Goal: Information Seeking & Learning: Learn about a topic

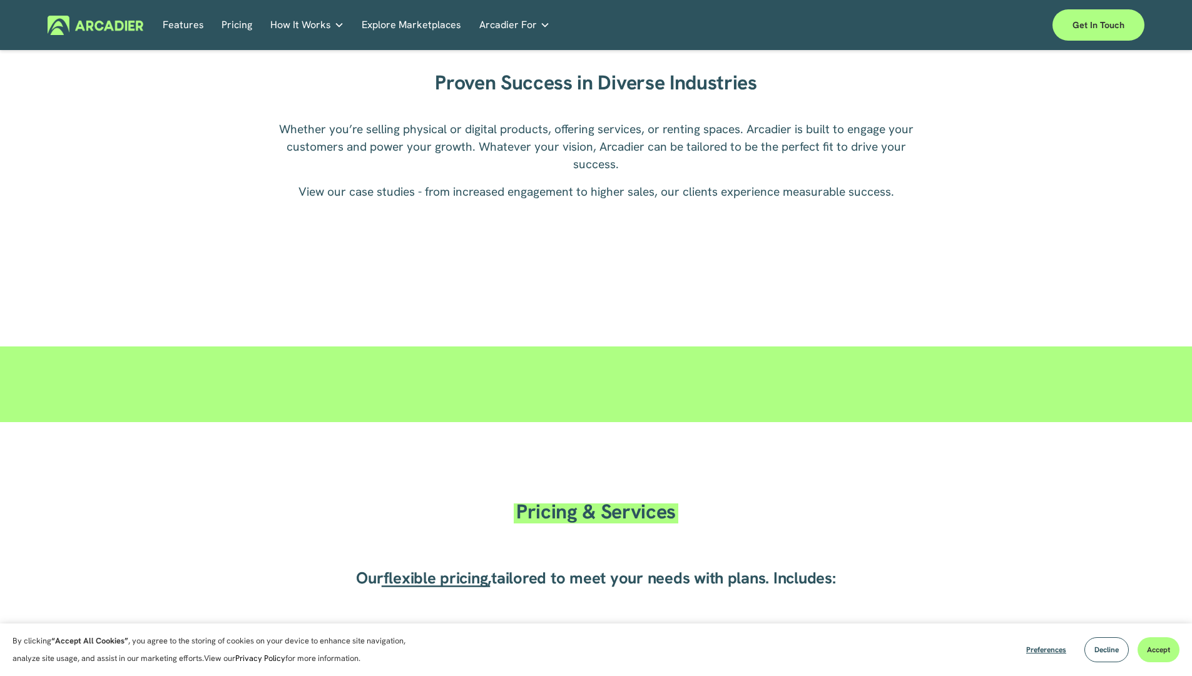
scroll to position [1716, 0]
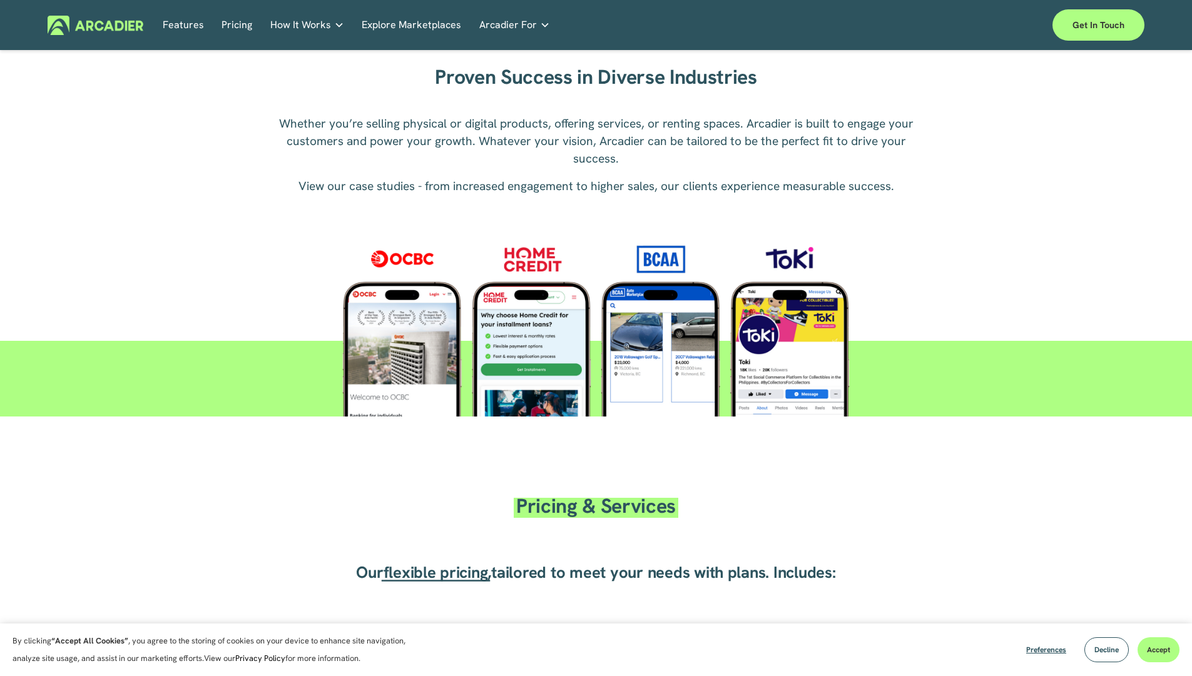
click at [405, 362] on div at bounding box center [596, 322] width 616 height 188
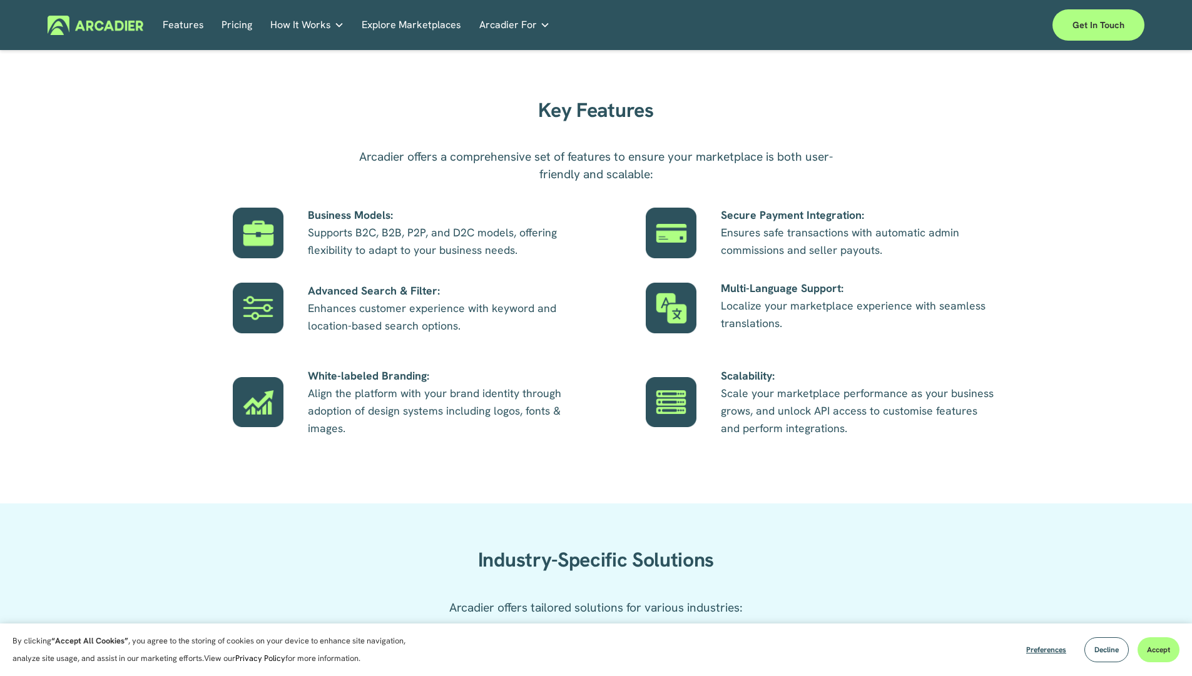
scroll to position [676, 0]
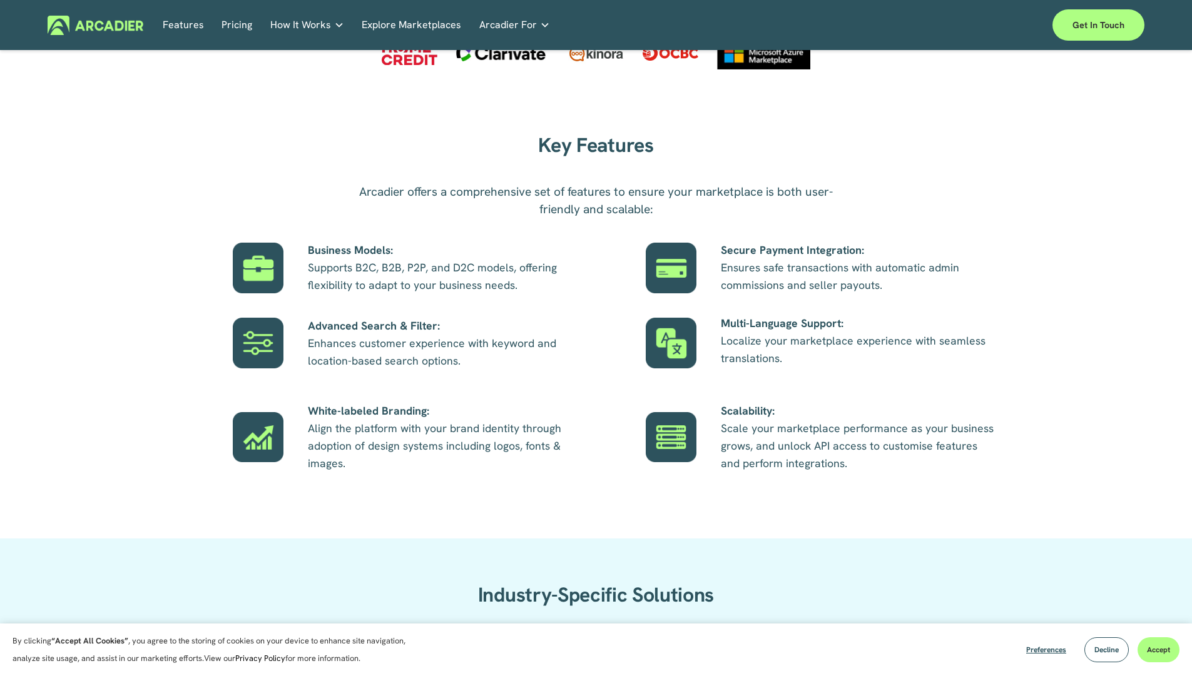
click at [661, 345] on div at bounding box center [671, 343] width 51 height 51
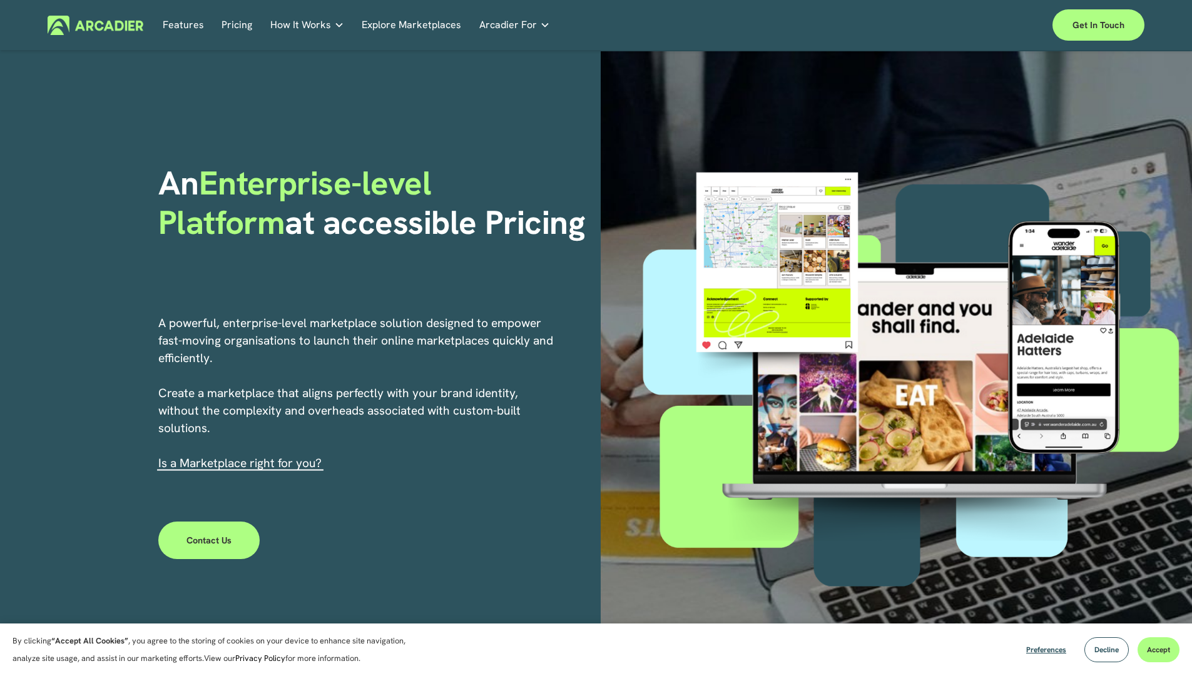
click at [424, 21] on link "Explore Marketplaces" at bounding box center [411, 25] width 99 height 19
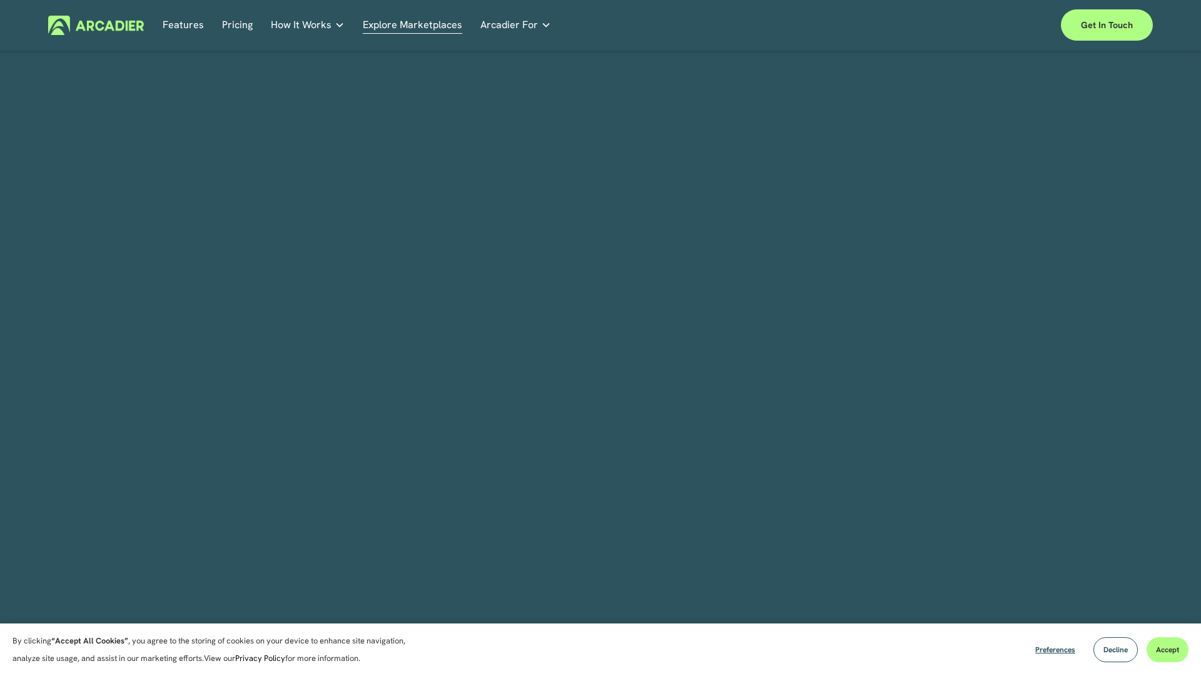
click at [411, 33] on link "Explore Marketplaces" at bounding box center [412, 25] width 99 height 19
click at [509, 31] on span "Arcadier For" at bounding box center [509, 25] width 58 height 18
click at [412, 30] on link "Explore Marketplaces" at bounding box center [412, 25] width 99 height 19
click at [0, 0] on link "Retail Marketplaces Whatever you are offering to your customer, we bring it all…" at bounding box center [0, 0] width 0 height 0
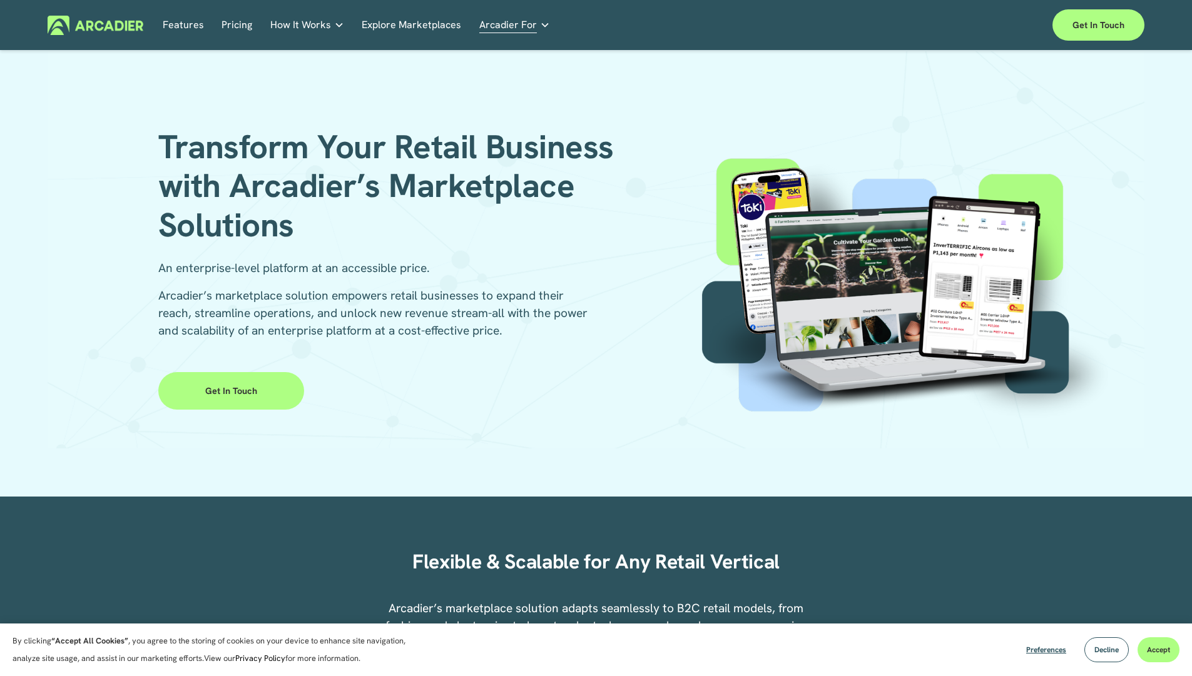
click at [0, 0] on link "Economic Development Designed to support your visitor economy agenda and invest…" at bounding box center [0, 0] width 0 height 0
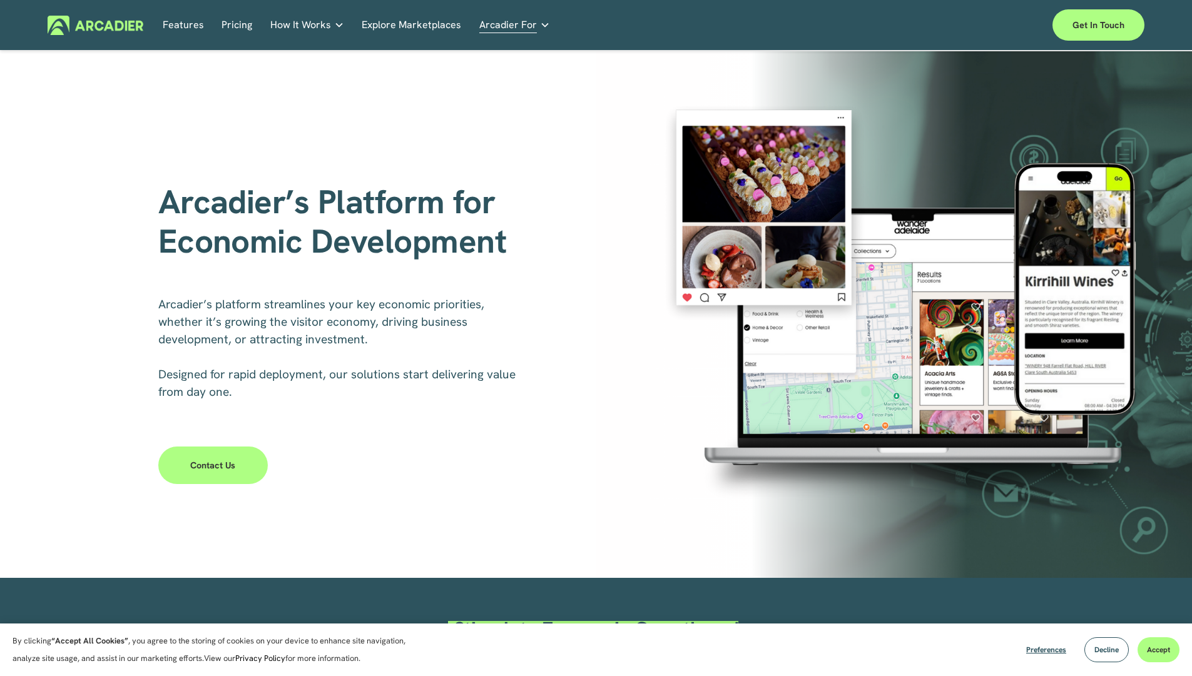
click at [0, 0] on div "Case Studies Read about game-changing marketplace solutions." at bounding box center [0, 0] width 0 height 0
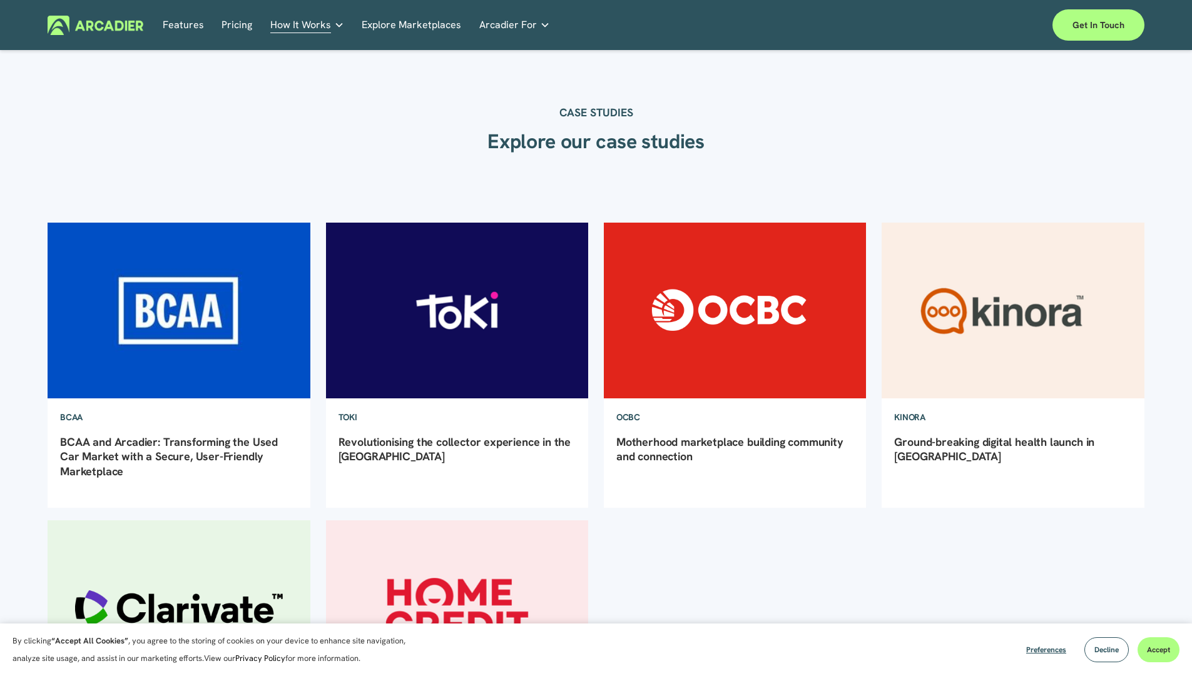
click at [1050, 133] on div "CASE STUDIES Explore our case studies" at bounding box center [596, 113] width 1192 height 121
